Goal: Find specific page/section: Find specific page/section

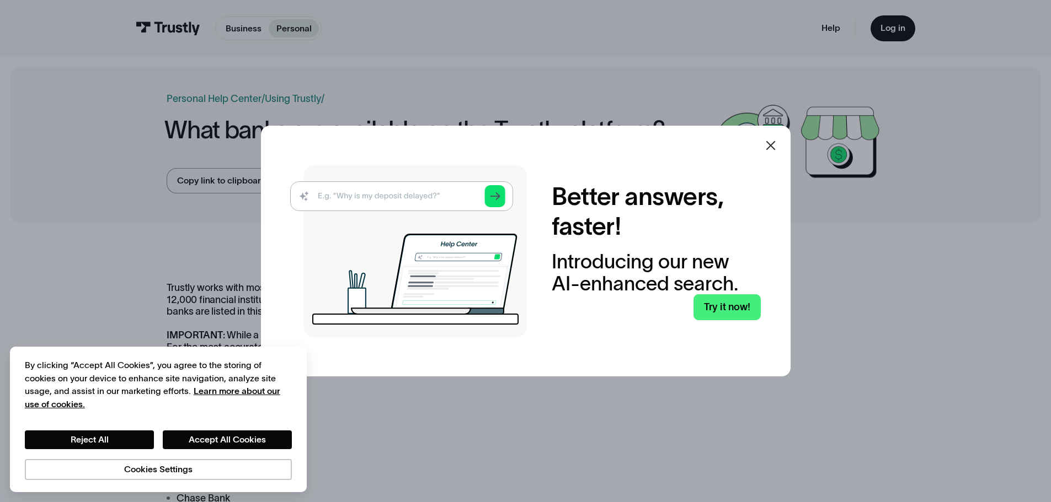
click at [776, 145] on icon at bounding box center [770, 145] width 13 height 13
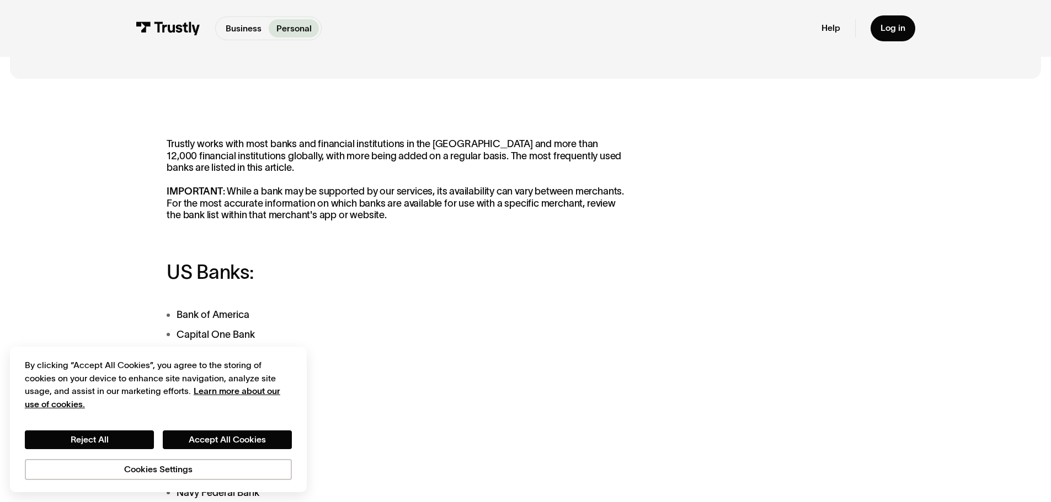
scroll to position [276, 0]
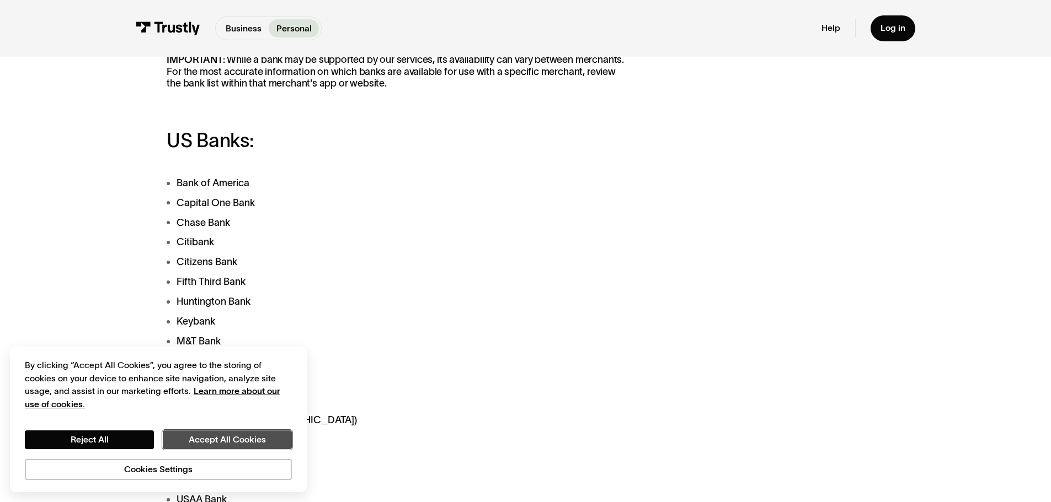
click at [231, 445] on button "Accept All Cookies" at bounding box center [227, 440] width 129 height 19
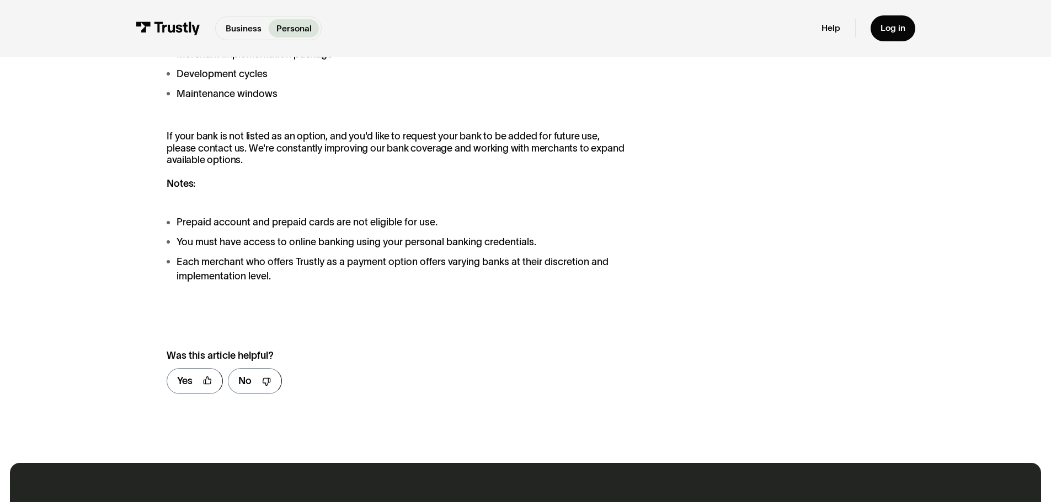
scroll to position [1158, 0]
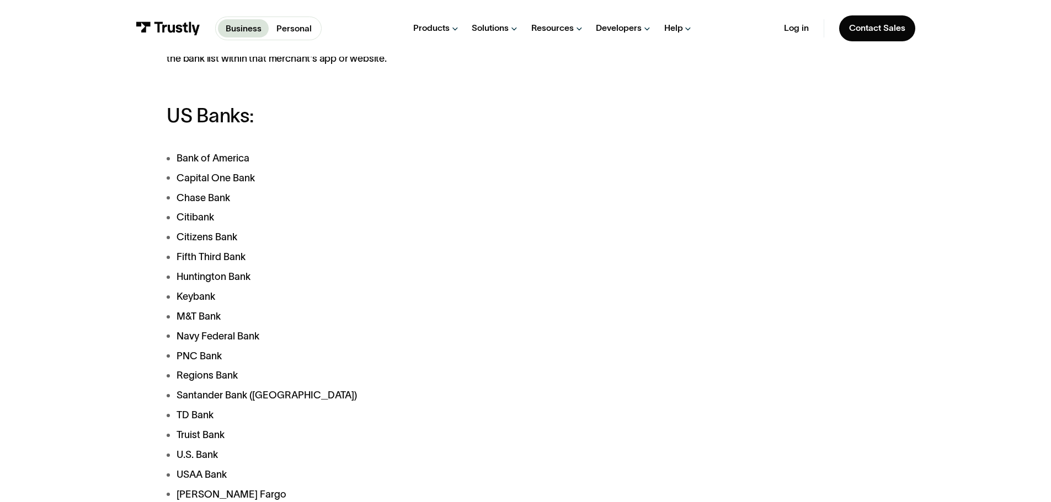
scroll to position [55, 0]
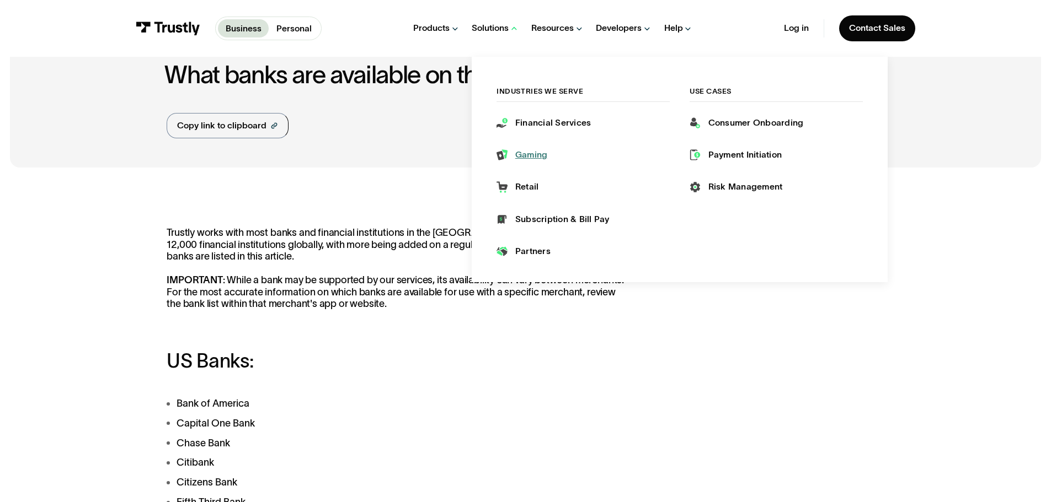
click at [528, 152] on div "Gaming" at bounding box center [531, 155] width 33 height 12
